Goal: Information Seeking & Learning: Learn about a topic

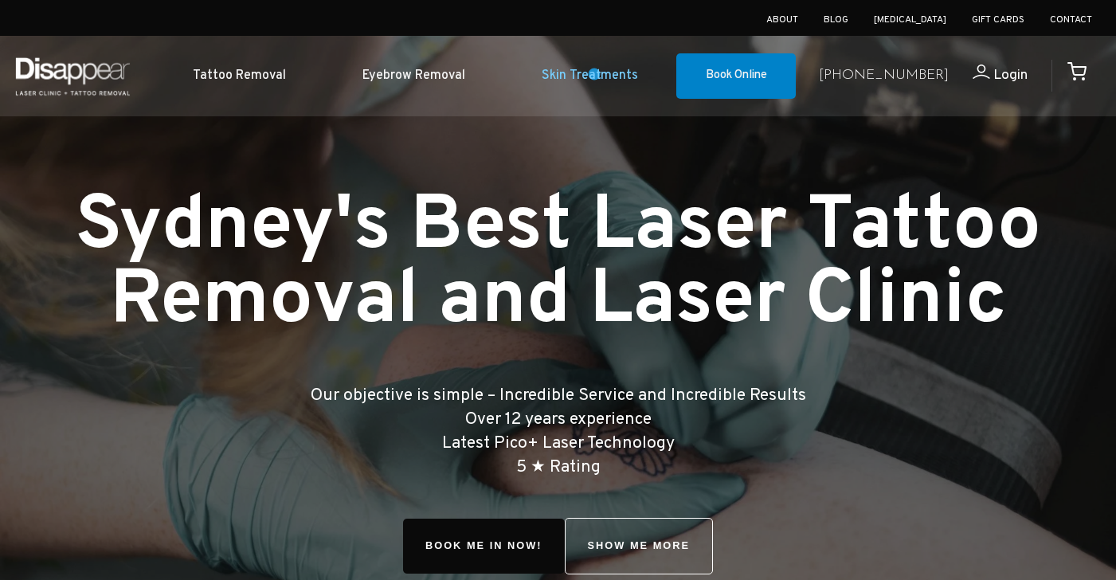
click at [594, 74] on link "Skin Treatments" at bounding box center [589, 76] width 173 height 49
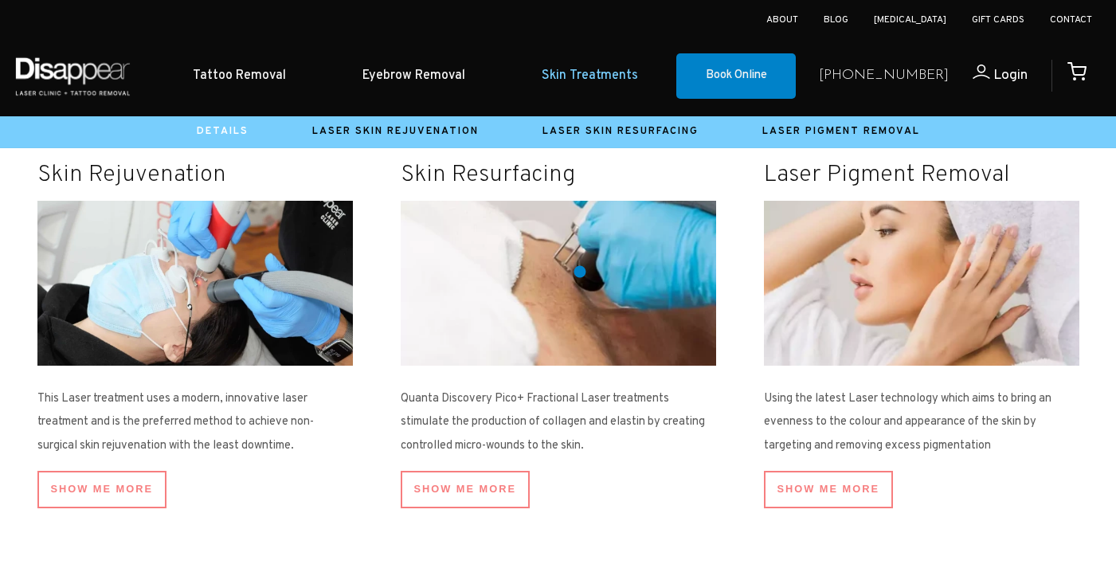
scroll to position [674, 0]
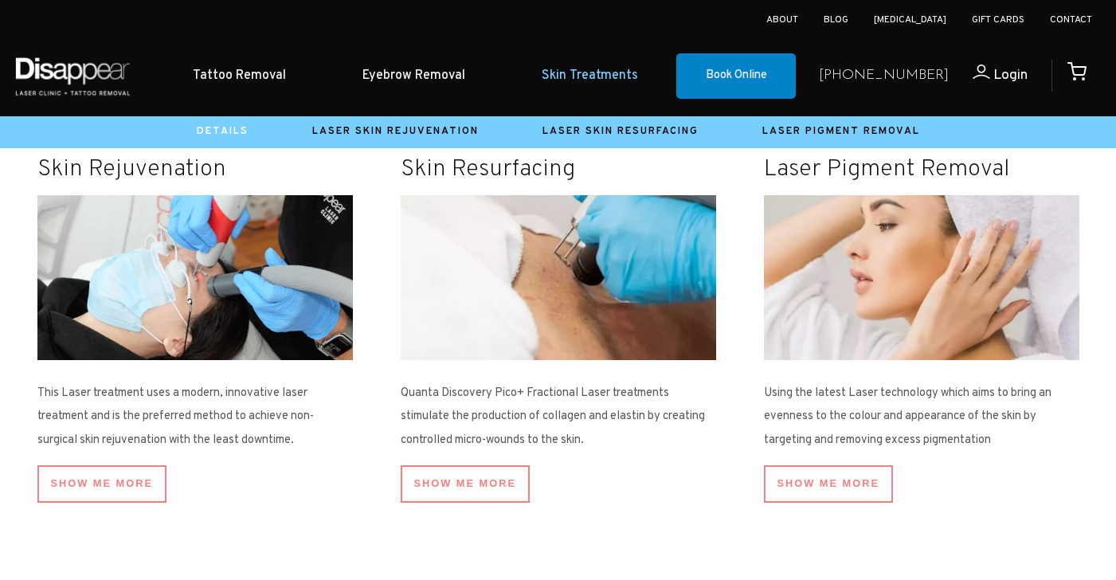
click at [668, 323] on img at bounding box center [558, 277] width 315 height 165
click at [473, 474] on link "SHOW ME More" at bounding box center [466, 483] width 130 height 37
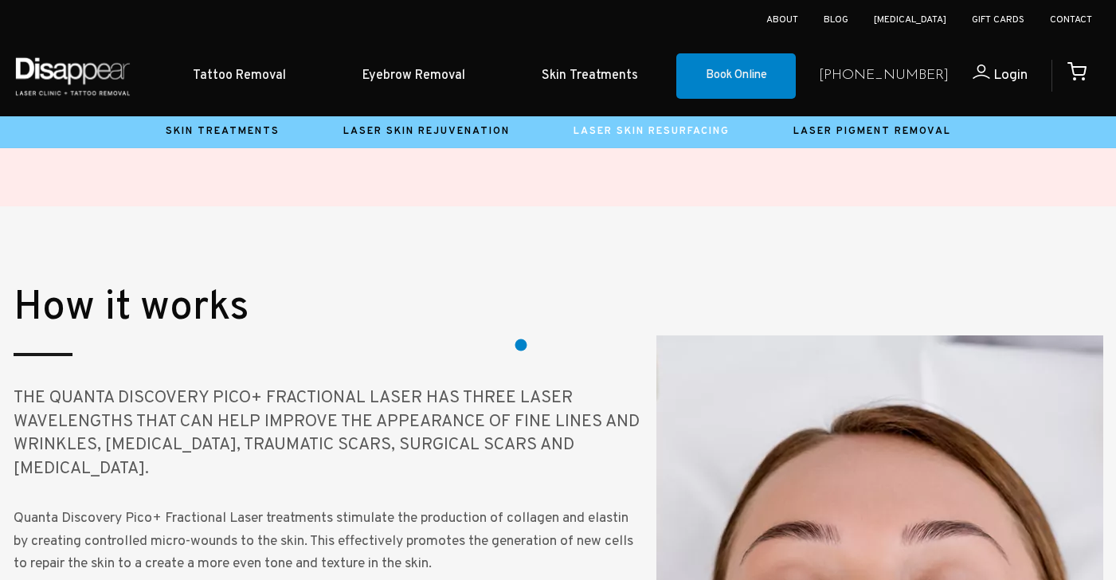
scroll to position [1023, 0]
